Goal: Task Accomplishment & Management: Manage account settings

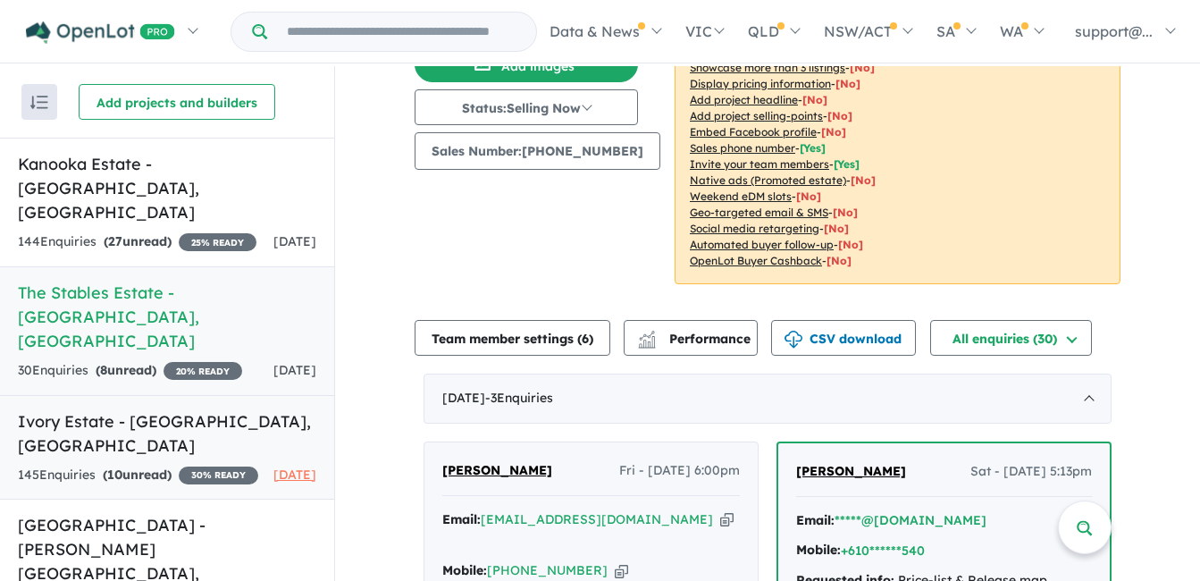
click at [217, 409] on h5 "[GEOGRAPHIC_DATA] - [GEOGRAPHIC_DATA] , [GEOGRAPHIC_DATA]" at bounding box center [167, 433] width 298 height 48
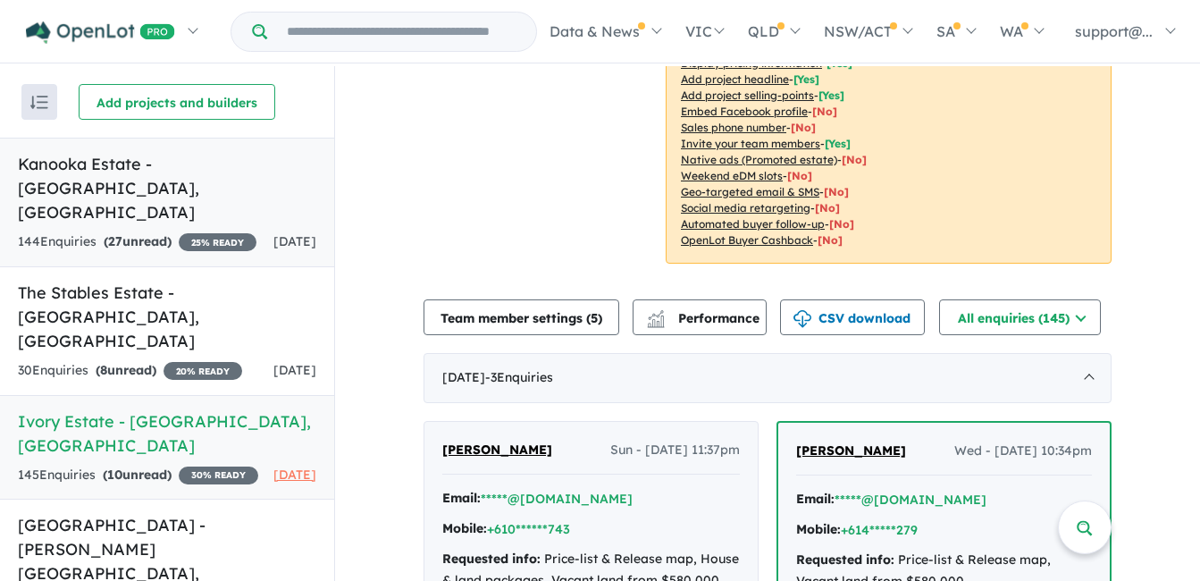
scroll to position [368, 0]
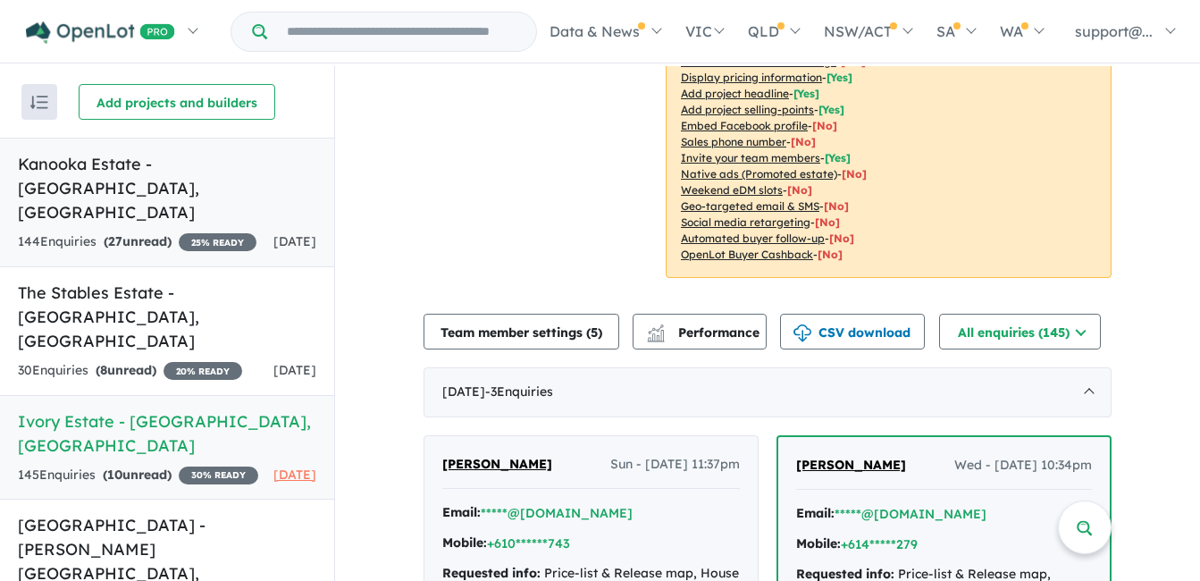
click at [189, 231] on div "144 Enquir ies ( 27 unread) 25 % READY" at bounding box center [137, 241] width 239 height 21
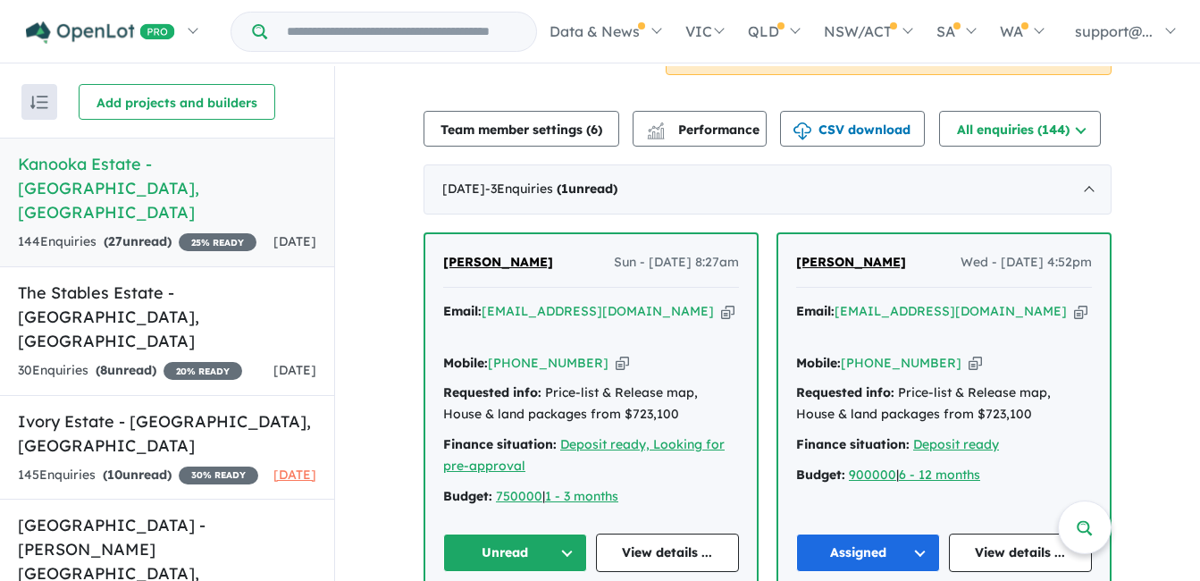
scroll to position [528, 0]
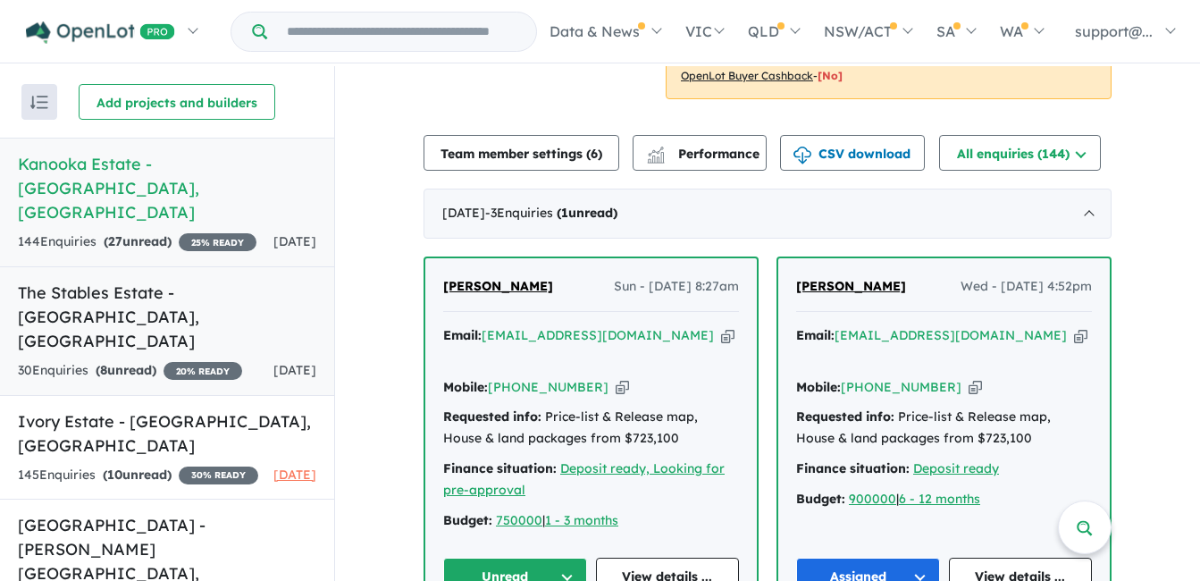
click at [148, 281] on h5 "The Stables Estate - [GEOGRAPHIC_DATA] , [GEOGRAPHIC_DATA]" at bounding box center [167, 317] width 298 height 72
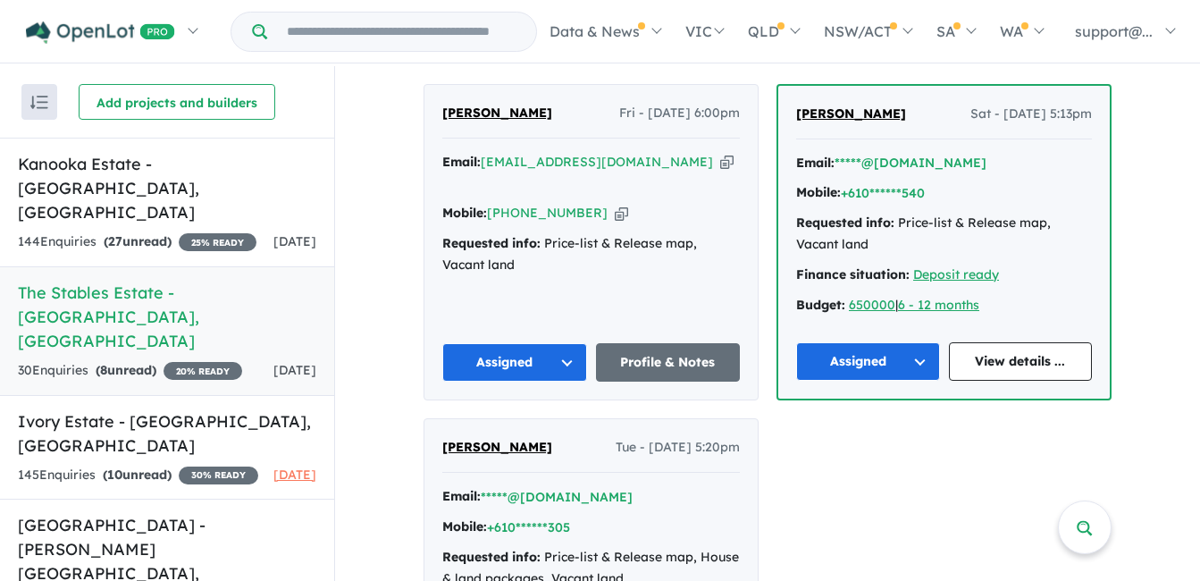
scroll to position [179, 0]
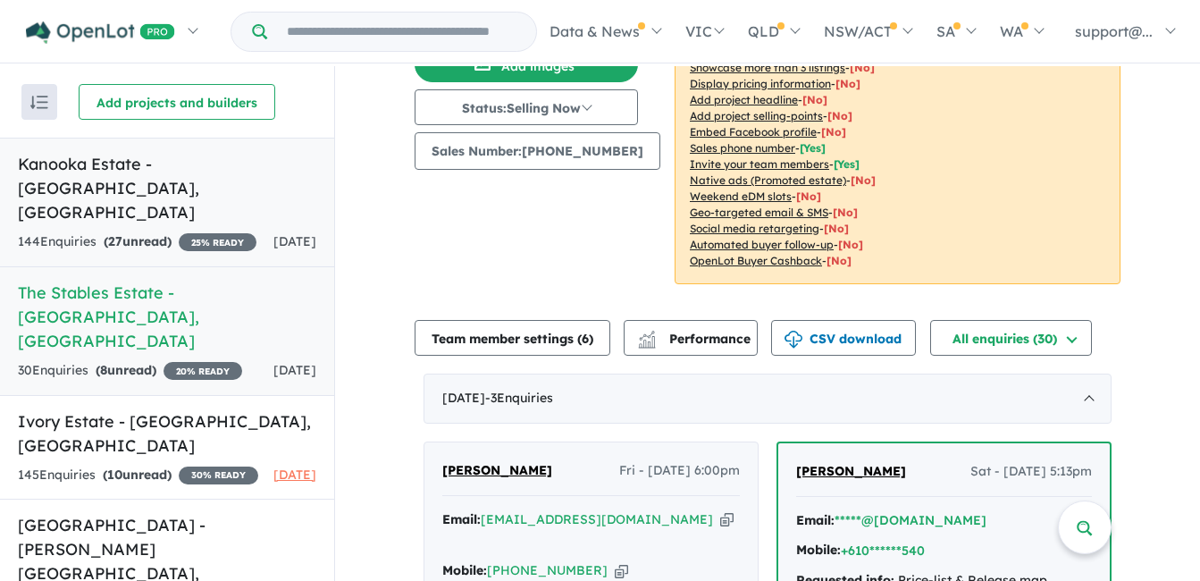
click at [203, 231] on div "144 Enquir ies ( 27 unread) 25 % READY" at bounding box center [137, 241] width 239 height 21
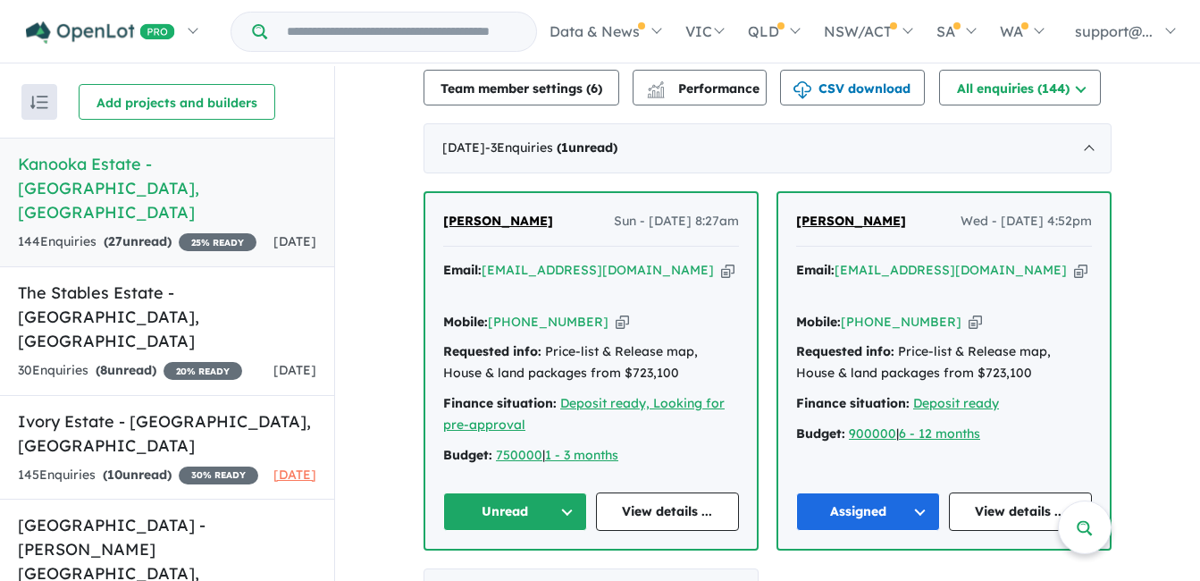
scroll to position [625, 0]
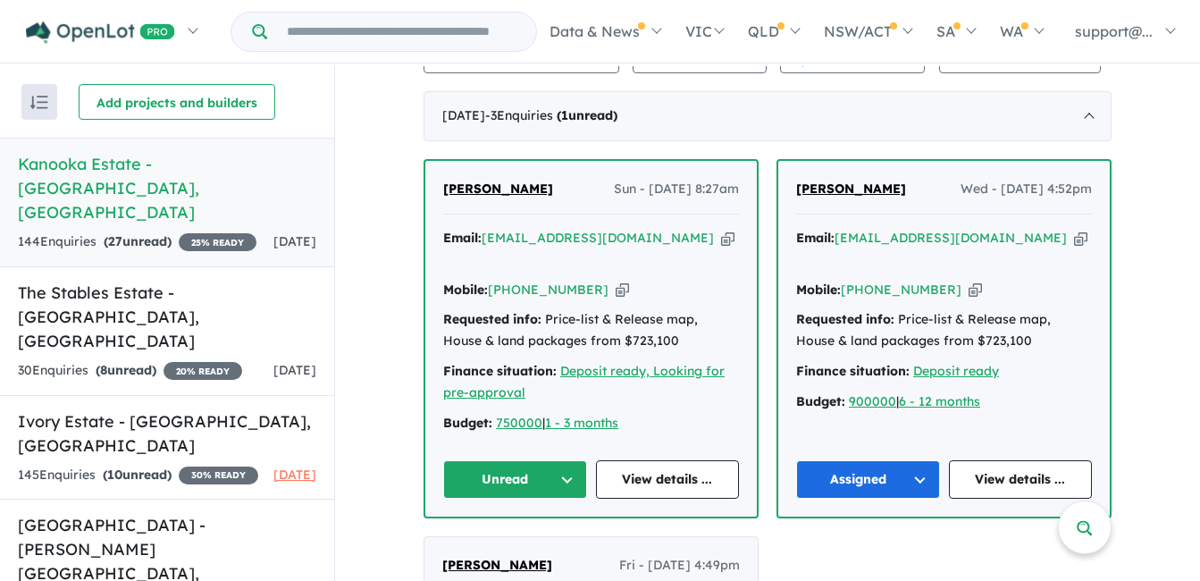
click at [721, 242] on icon "button" at bounding box center [727, 238] width 13 height 19
click at [616, 281] on icon "button" at bounding box center [622, 290] width 13 height 19
click at [499, 460] on button "Unread" at bounding box center [515, 479] width 144 height 38
click at [490, 542] on button "Assigned" at bounding box center [521, 562] width 155 height 41
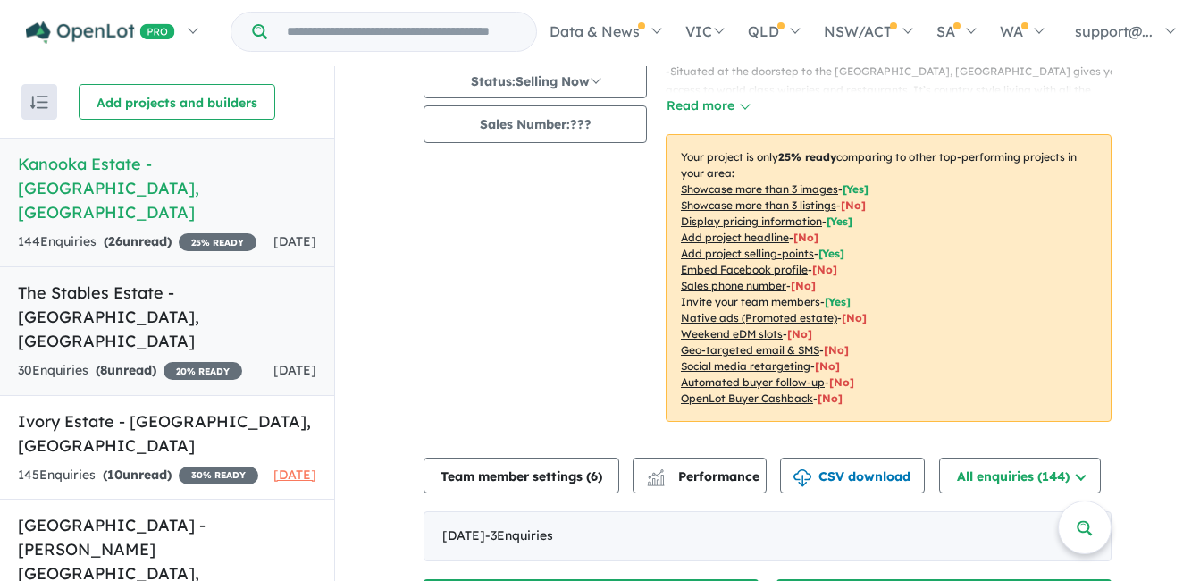
scroll to position [179, 0]
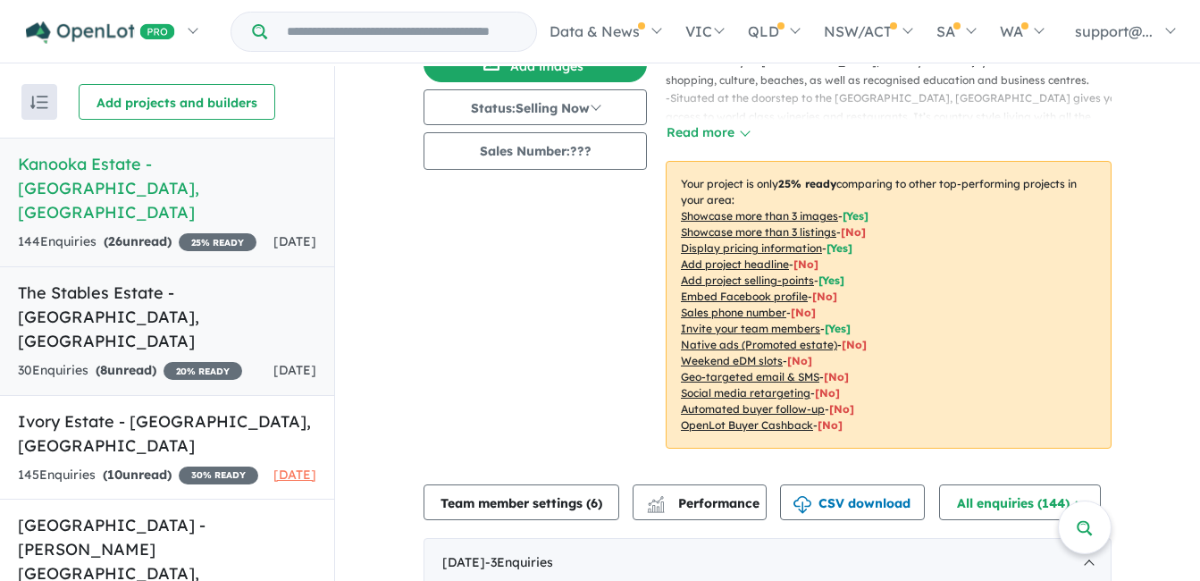
click at [207, 360] on div "30 Enquir ies ( 8 unread) 20 % READY" at bounding box center [130, 370] width 224 height 21
